Goal: Task Accomplishment & Management: Manage account settings

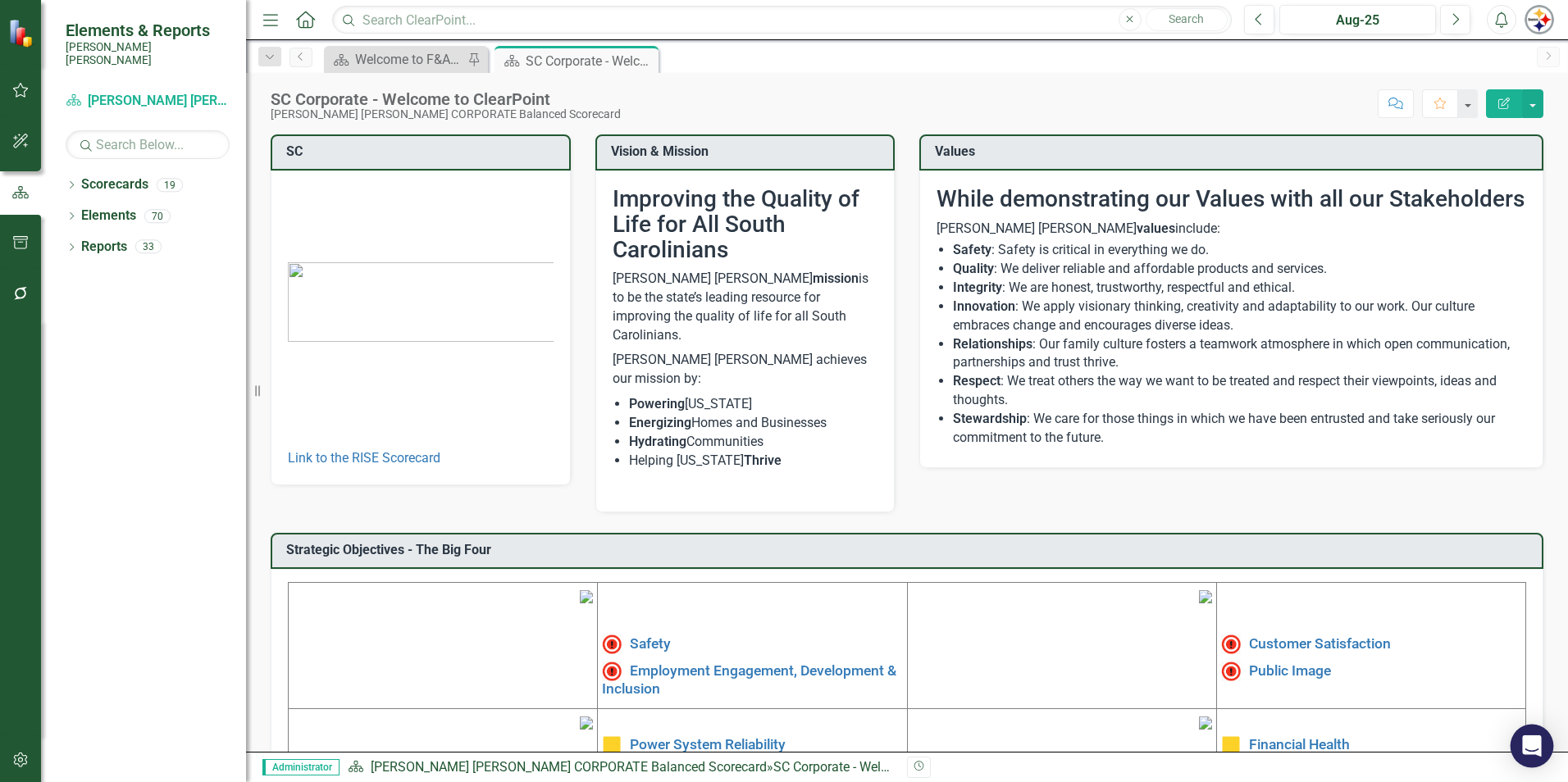
click at [1535, 737] on icon "Open Intercom Messenger" at bounding box center [1531, 745] width 21 height 21
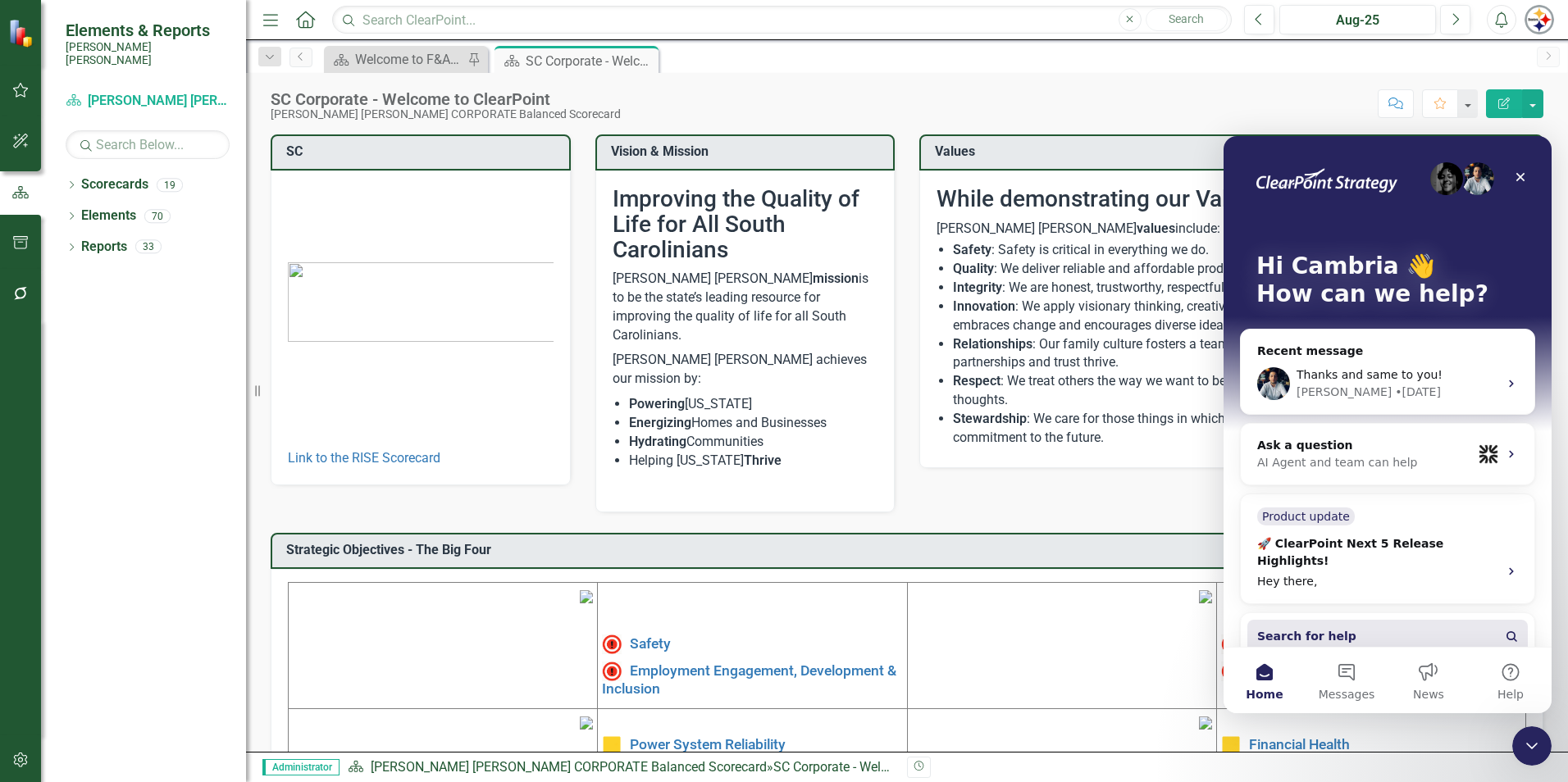
click at [1356, 619] on button "Search for help" at bounding box center [1388, 636] width 281 height 33
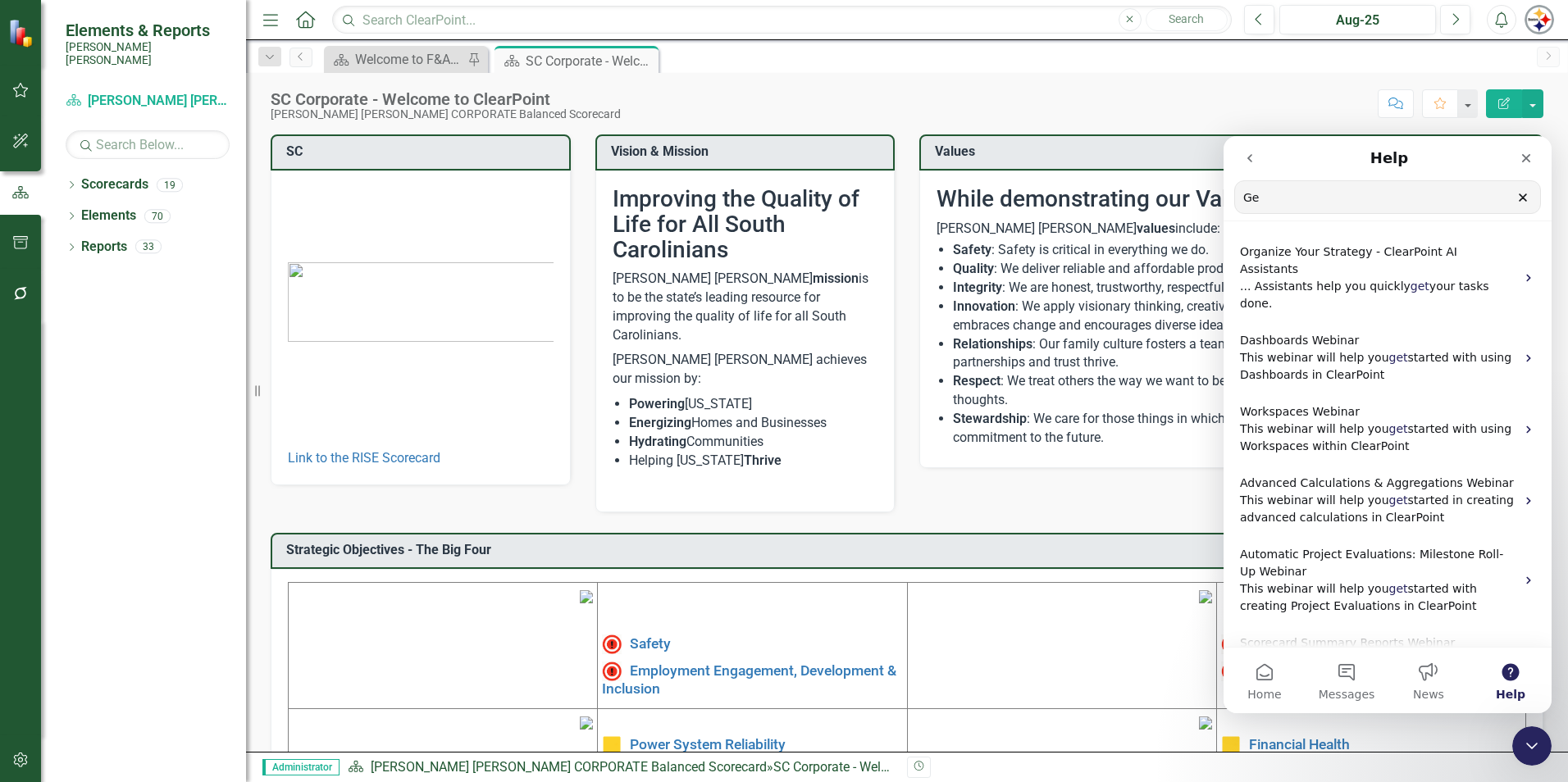
type input "G"
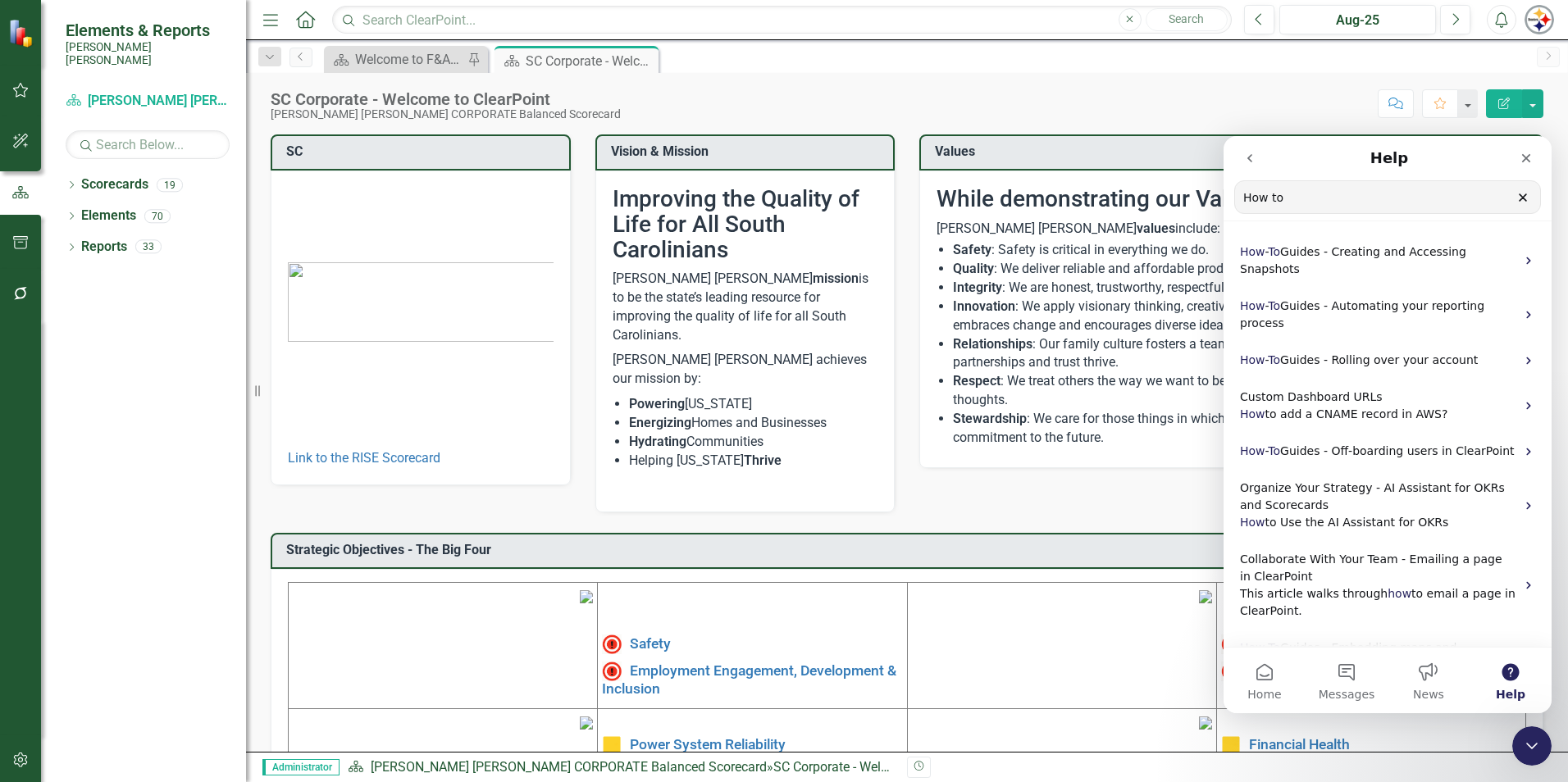
type input "How to"
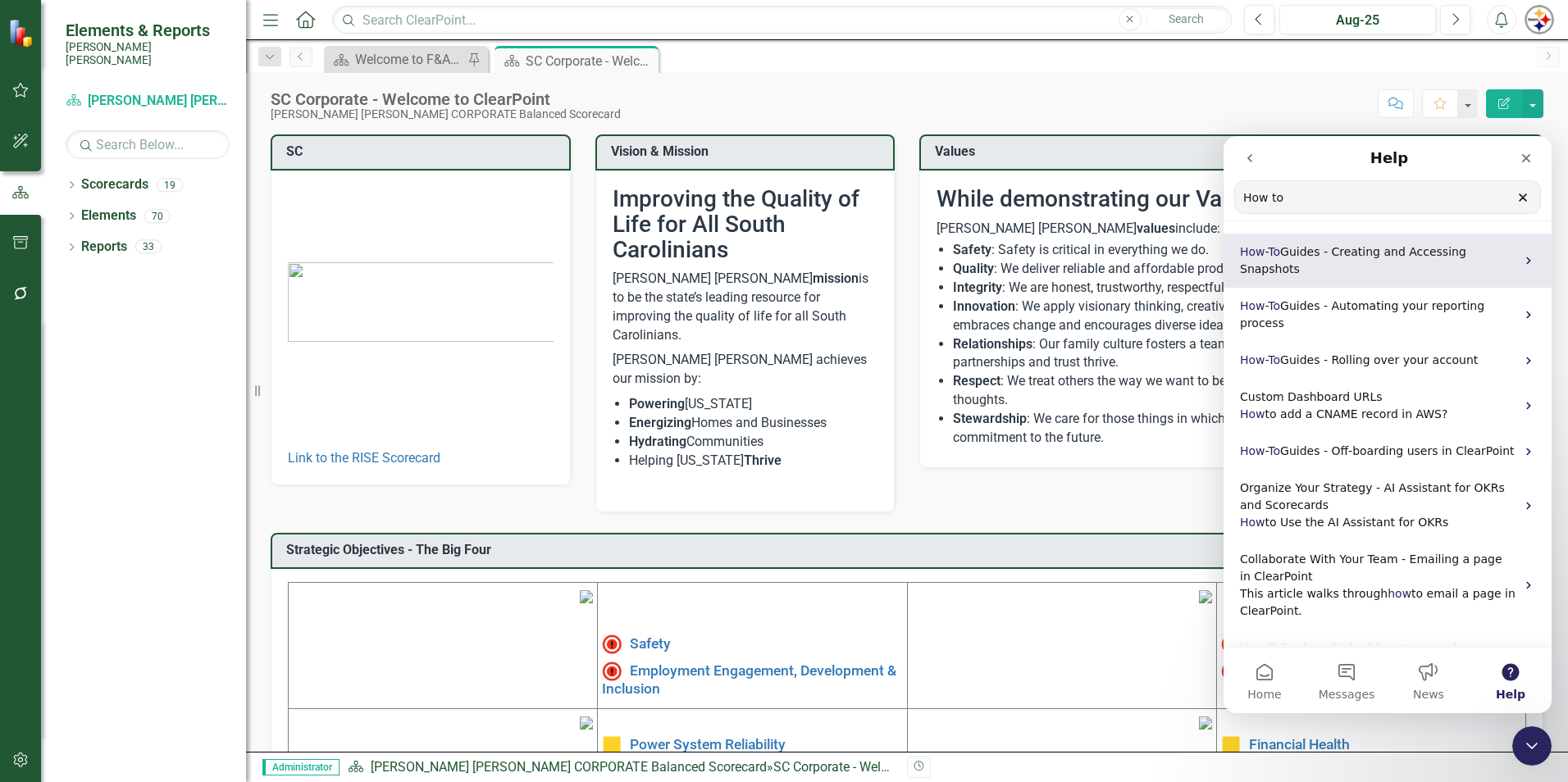
click at [1353, 263] on div "How - To Guides - Creating and Accessing Snapshots" at bounding box center [1388, 261] width 328 height 54
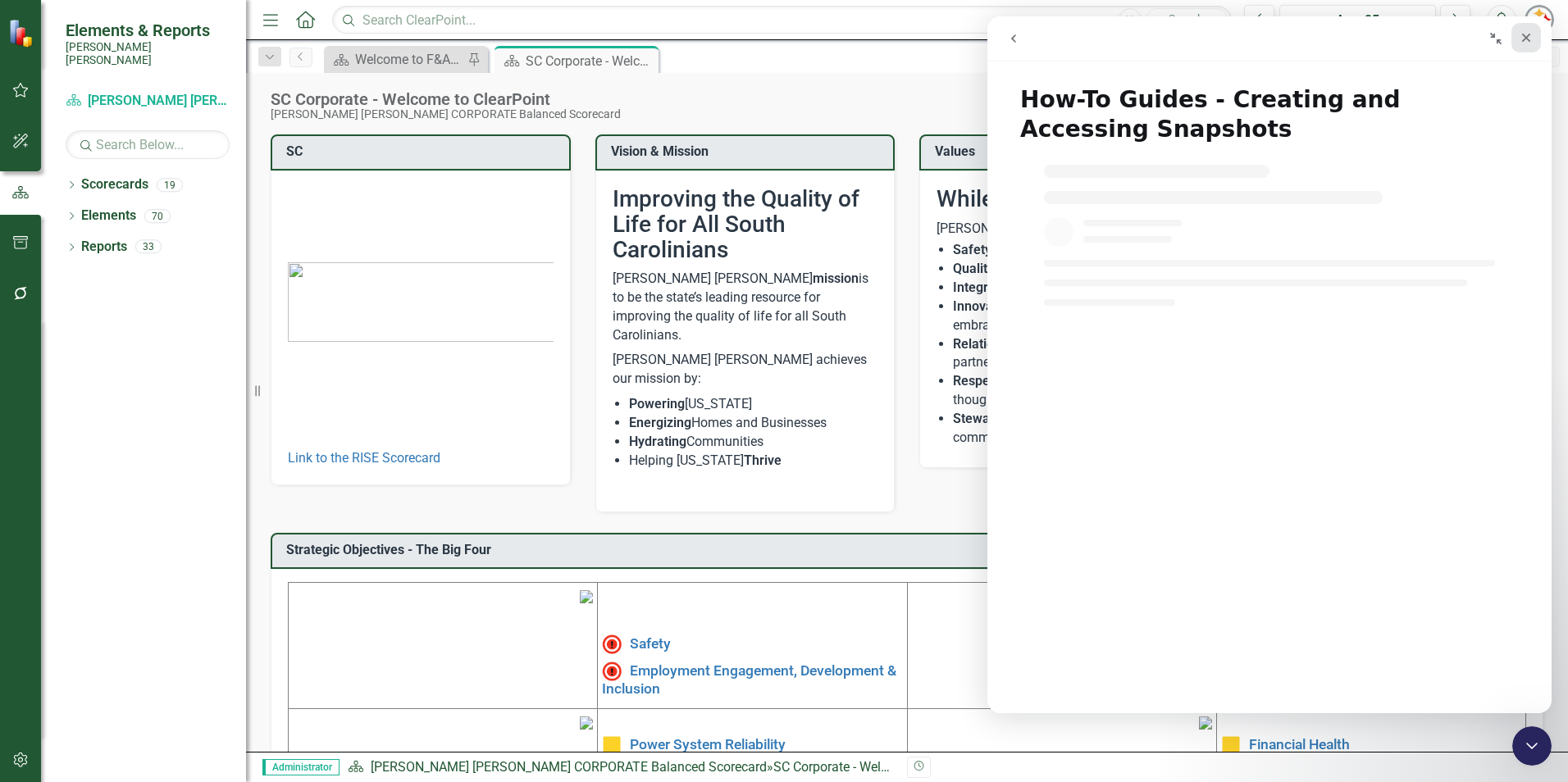
click at [1533, 40] on div "Close" at bounding box center [1526, 37] width 30 height 30
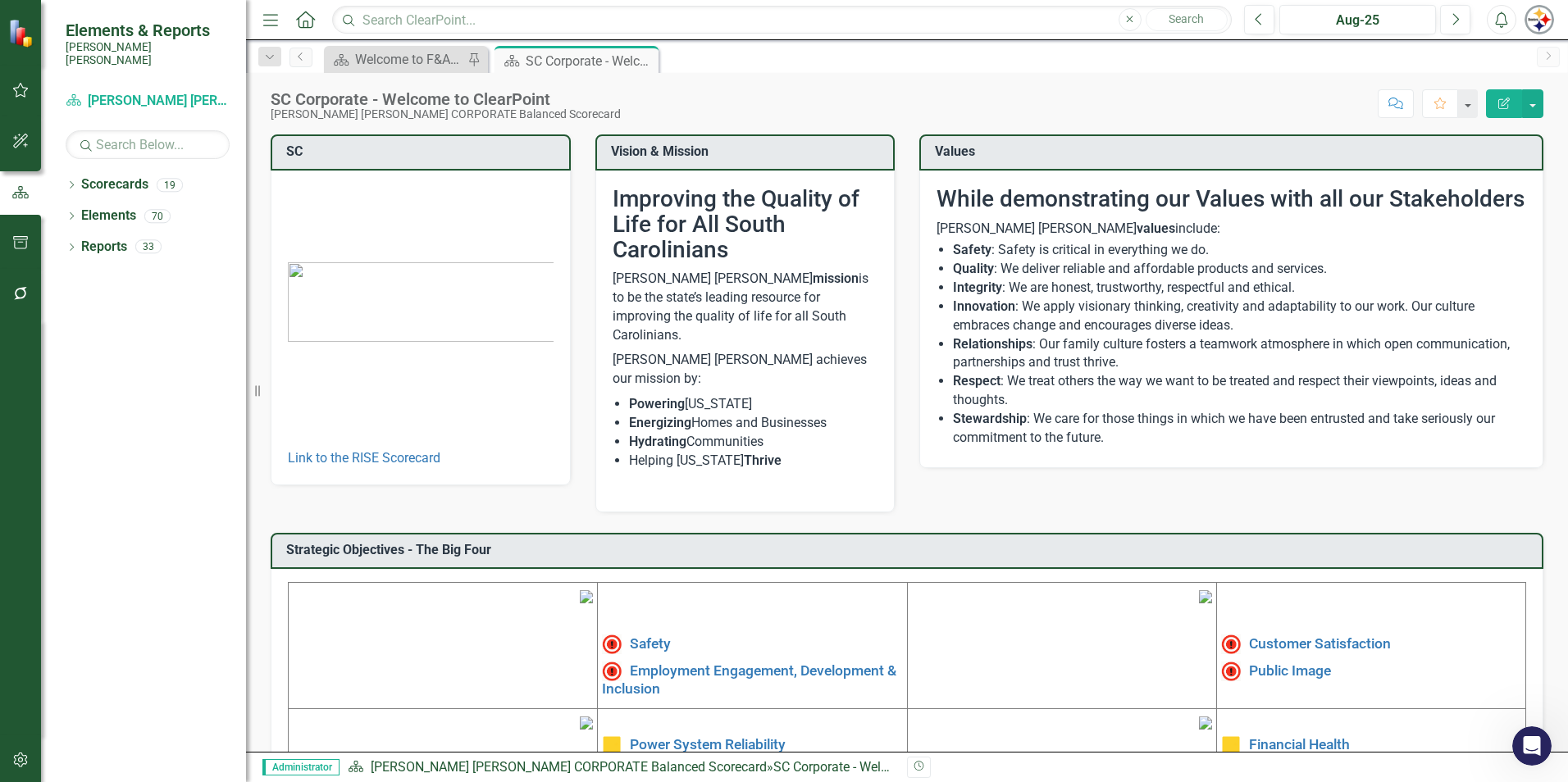
click at [14, 769] on button "button" at bounding box center [20, 761] width 37 height 34
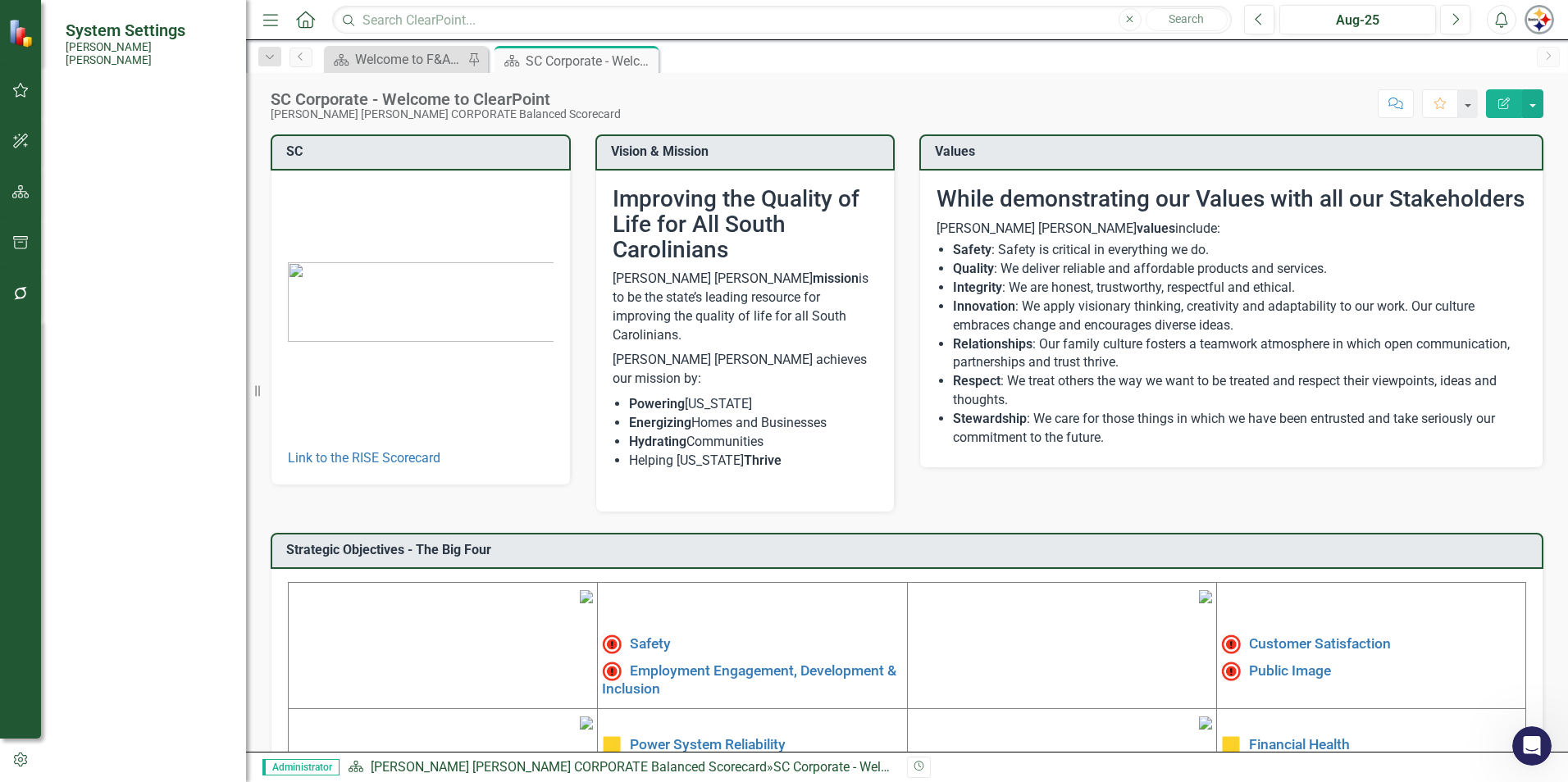
click at [109, 118] on link "Manage Users" at bounding box center [147, 128] width 164 height 19
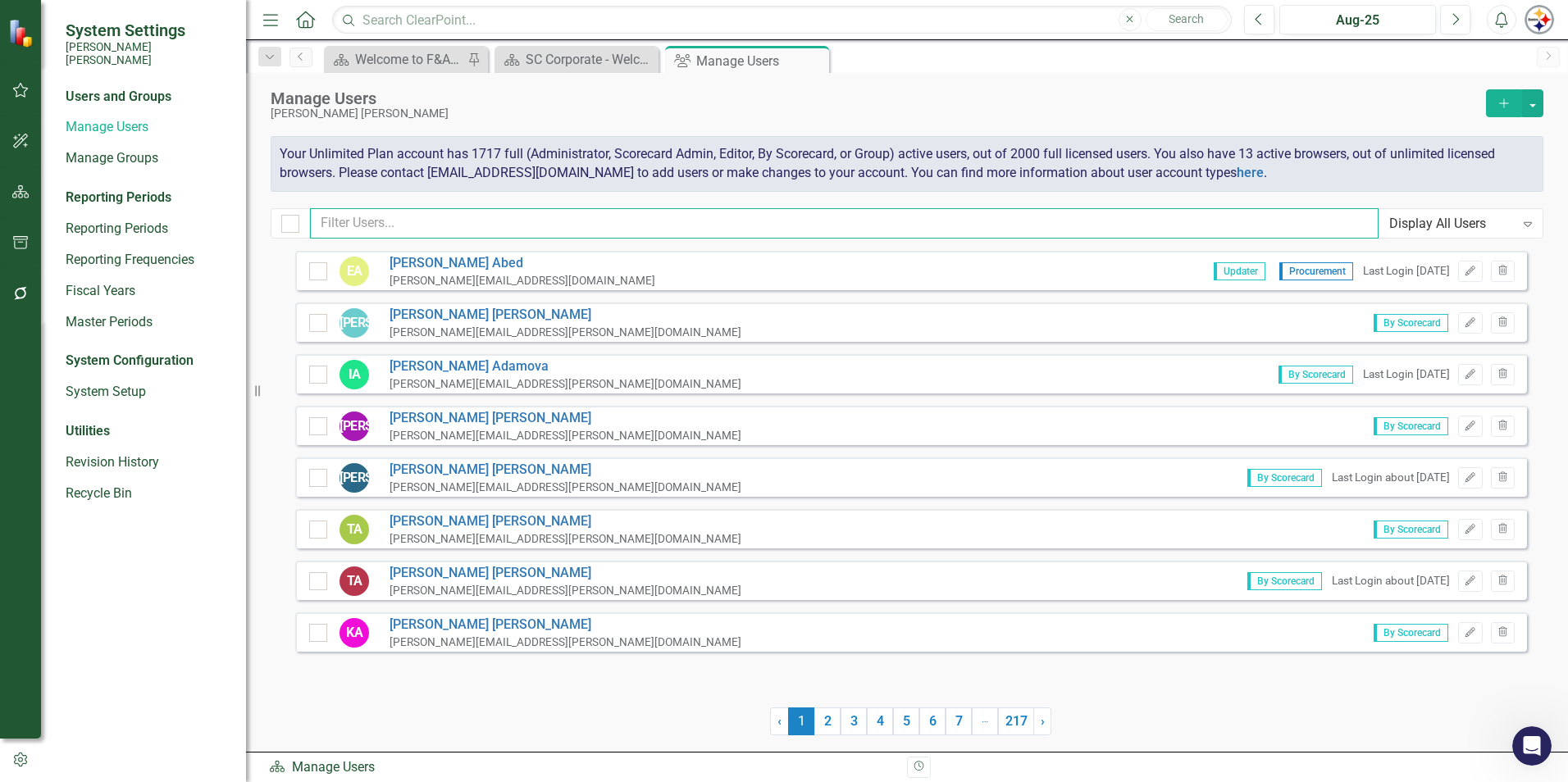
click at [433, 231] on input "text" at bounding box center [844, 224] width 1068 height 31
type input "[PERSON_NAME]"
click at [396, 229] on input "text" at bounding box center [844, 224] width 1068 height 31
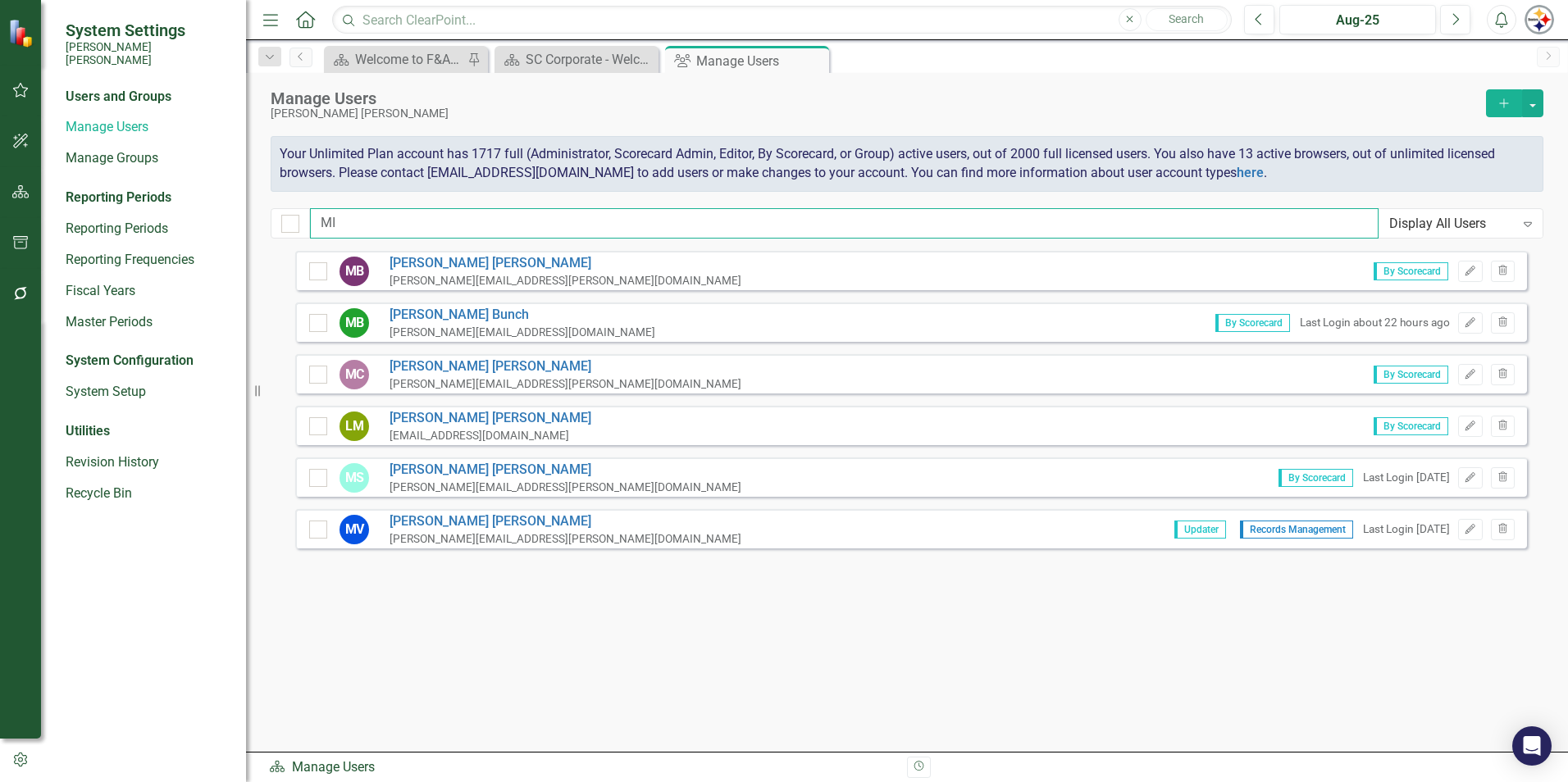
type input "M"
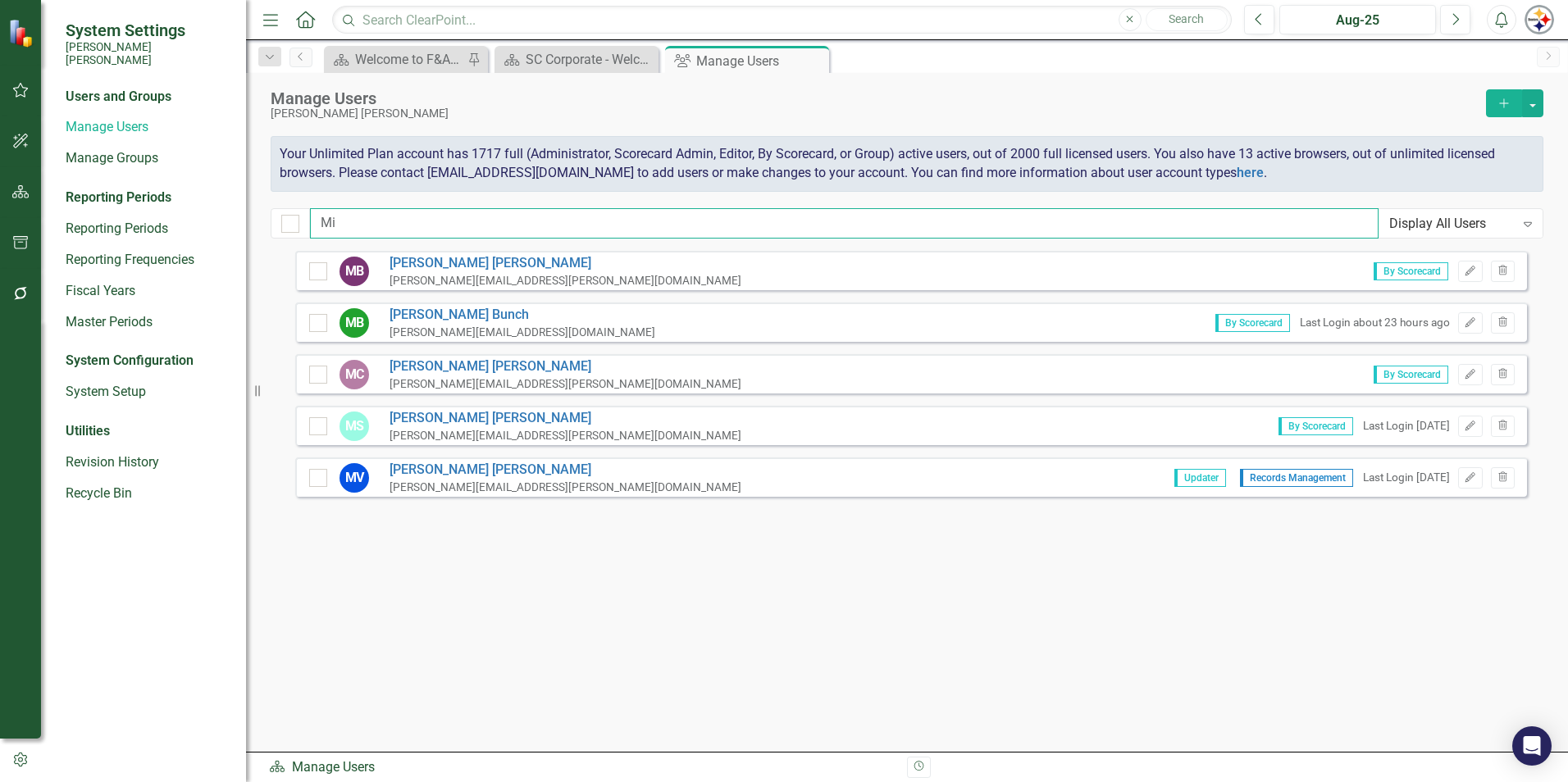
type input "M"
